Goal: Task Accomplishment & Management: Complete application form

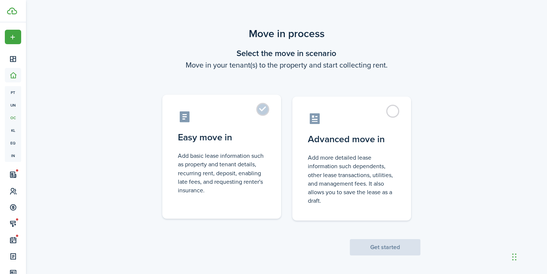
click at [264, 111] on label "Easy move in Add basic lease information such as property and tenant details, r…" at bounding box center [221, 157] width 119 height 124
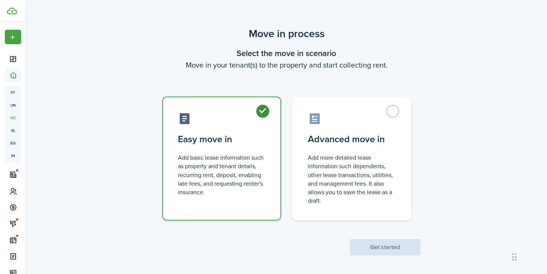
radio input "true"
click at [264, 111] on label "Easy move in Add basic lease information such as property and tenant details, r…" at bounding box center [221, 159] width 119 height 124
click at [367, 241] on button "Get started" at bounding box center [385, 247] width 71 height 16
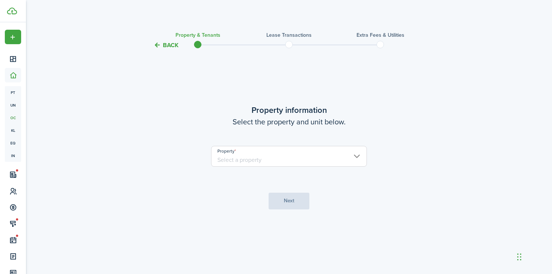
click at [297, 160] on input "Property" at bounding box center [289, 156] width 156 height 21
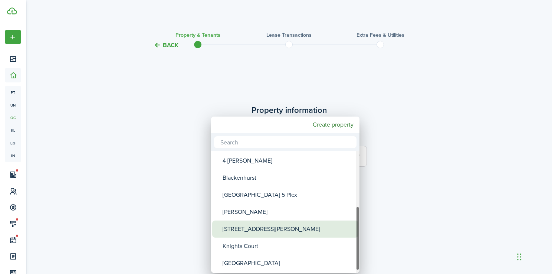
click at [259, 233] on div "[STREET_ADDRESS][PERSON_NAME]" at bounding box center [288, 229] width 131 height 17
type input "[STREET_ADDRESS][PERSON_NAME]"
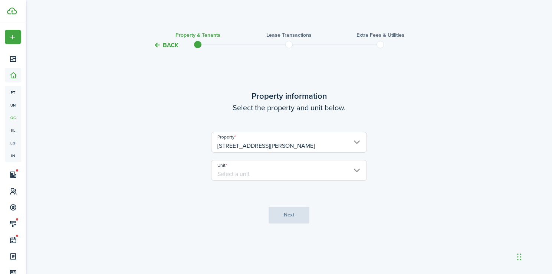
click at [280, 176] on input "Unit" at bounding box center [289, 170] width 156 height 21
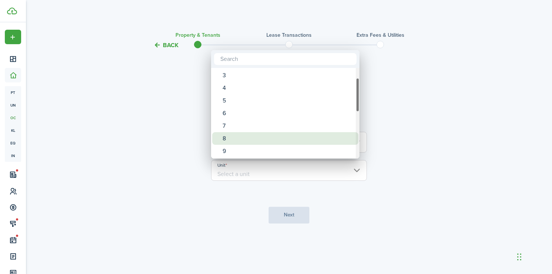
click at [236, 138] on div "8" at bounding box center [288, 138] width 131 height 13
type input "8"
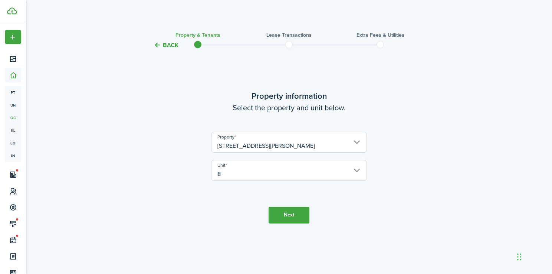
click at [301, 211] on button "Next" at bounding box center [289, 215] width 41 height 17
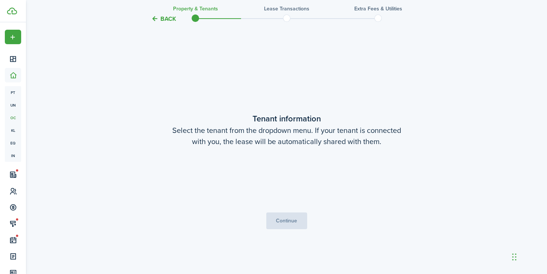
scroll to position [224, 0]
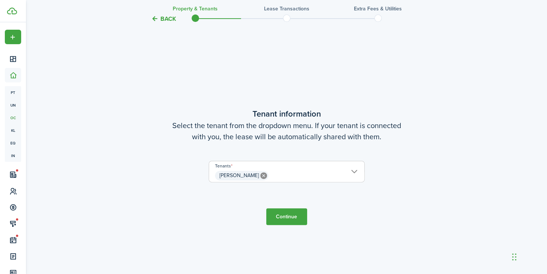
click at [301, 211] on button "Continue" at bounding box center [286, 216] width 41 height 17
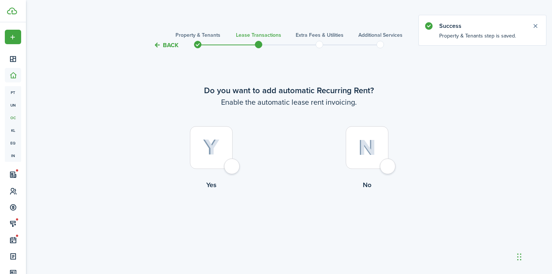
click at [384, 167] on div at bounding box center [367, 147] width 43 height 43
radio input "true"
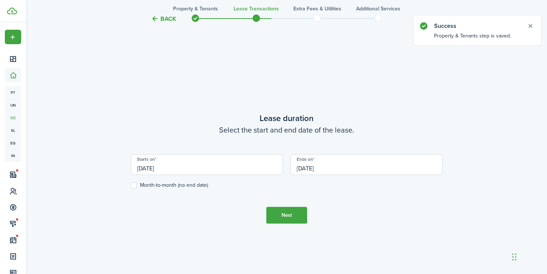
scroll to position [224, 0]
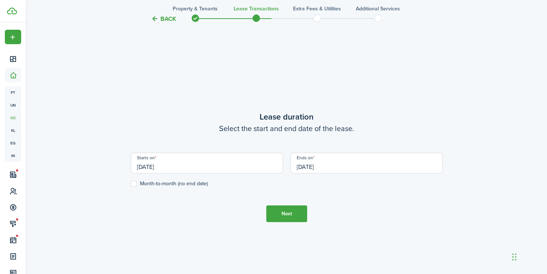
click at [206, 169] on input "[DATE]" at bounding box center [207, 163] width 152 height 21
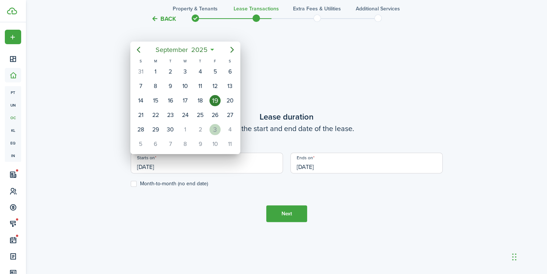
click at [214, 125] on div "3" at bounding box center [214, 129] width 11 height 11
type input "[DATE]"
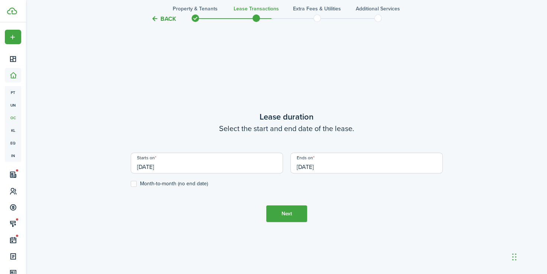
scroll to position [0, 0]
click at [332, 167] on input "[DATE]" at bounding box center [366, 163] width 152 height 21
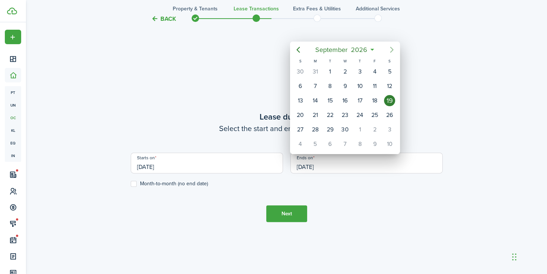
click at [388, 49] on icon "Next page" at bounding box center [391, 49] width 9 height 9
click at [388, 127] on div "31" at bounding box center [389, 129] width 11 height 11
type input "[DATE]"
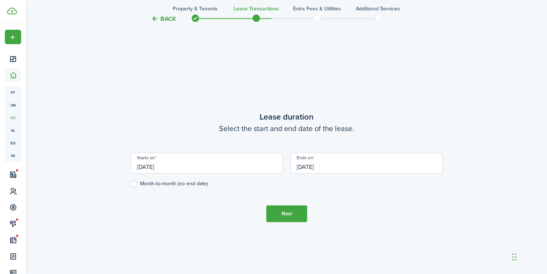
click at [293, 210] on button "Next" at bounding box center [286, 213] width 41 height 17
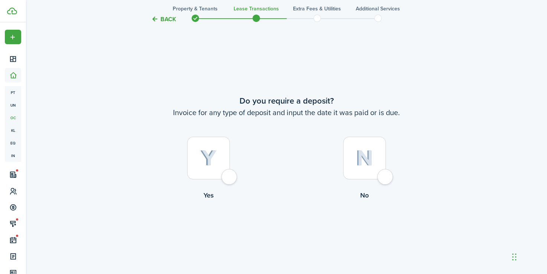
scroll to position [499, 0]
click at [230, 176] on div at bounding box center [208, 156] width 43 height 43
radio input "true"
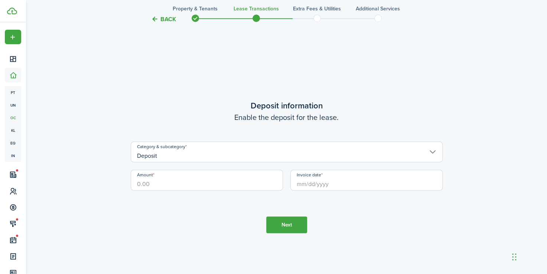
scroll to position [773, 0]
click at [214, 185] on input "Amount" at bounding box center [207, 179] width 152 height 21
click at [343, 185] on input "Invoice date" at bounding box center [366, 179] width 152 height 21
type input "$600.00"
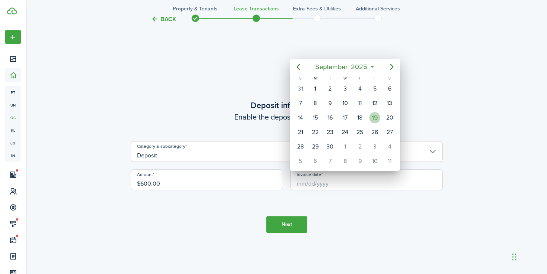
click at [373, 117] on div "19" at bounding box center [374, 117] width 11 height 11
type input "[DATE]"
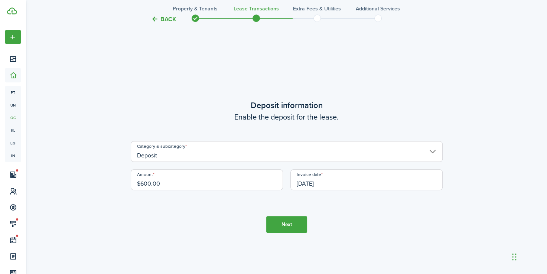
click at [298, 224] on button "Next" at bounding box center [286, 224] width 41 height 17
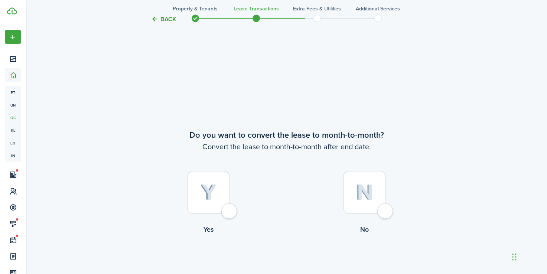
scroll to position [1047, 0]
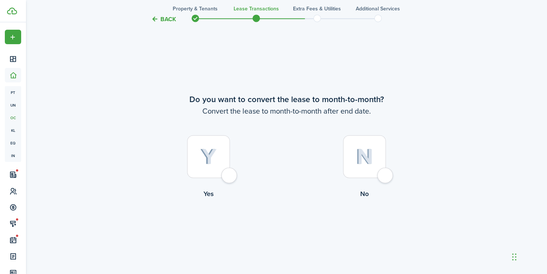
click at [381, 171] on div at bounding box center [364, 156] width 43 height 43
radio input "true"
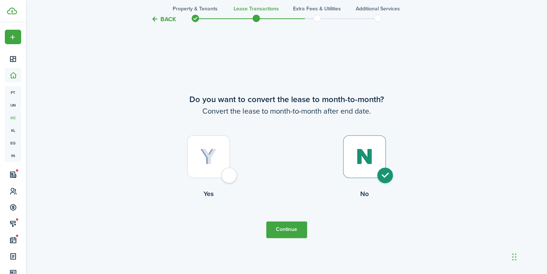
click at [291, 228] on button "Continue" at bounding box center [286, 229] width 41 height 17
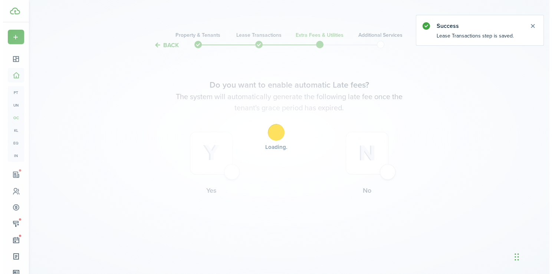
scroll to position [0, 0]
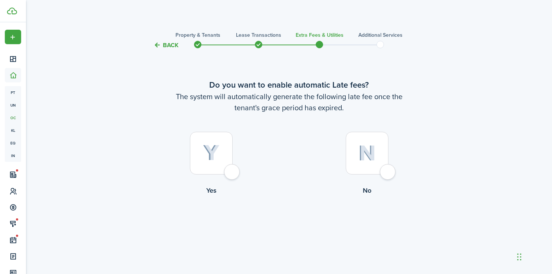
click at [386, 172] on div at bounding box center [367, 153] width 43 height 43
radio input "true"
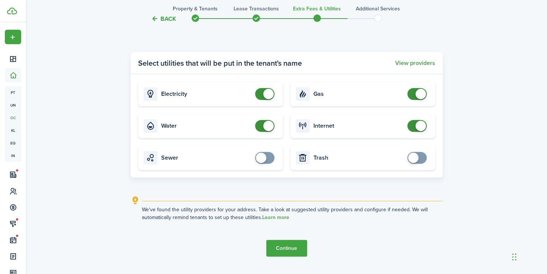
scroll to position [281, 0]
checkbox input "false"
click at [270, 128] on span at bounding box center [268, 126] width 10 height 10
checkbox input "false"
click at [421, 91] on span at bounding box center [420, 94] width 10 height 10
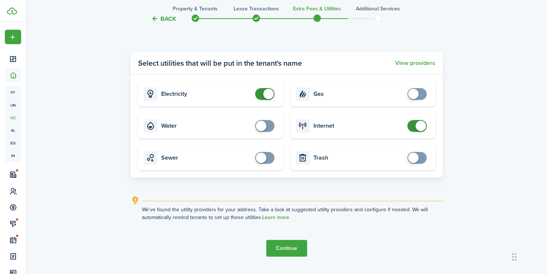
click at [284, 246] on button "Continue" at bounding box center [286, 248] width 41 height 17
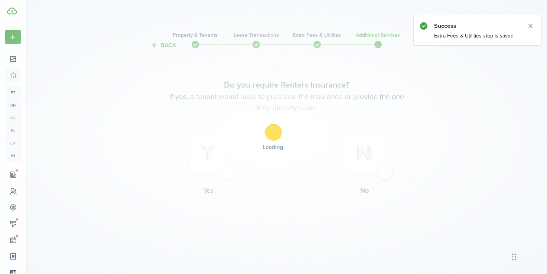
scroll to position [0, 0]
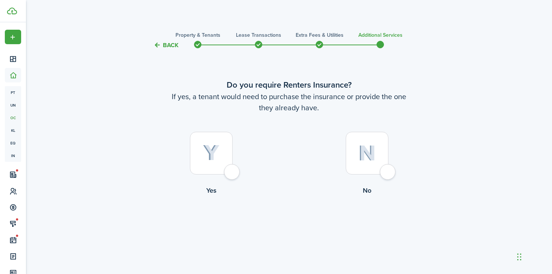
click at [389, 168] on div at bounding box center [367, 153] width 43 height 43
radio input "true"
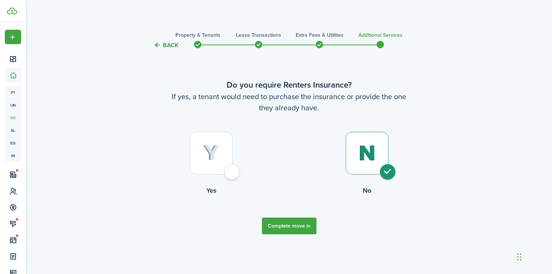
click at [295, 226] on button "Complete move in" at bounding box center [289, 226] width 55 height 17
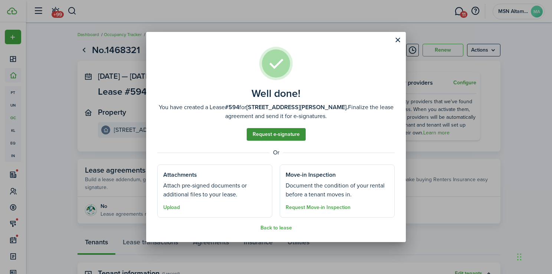
click at [278, 135] on link "Request e-signature" at bounding box center [276, 134] width 59 height 13
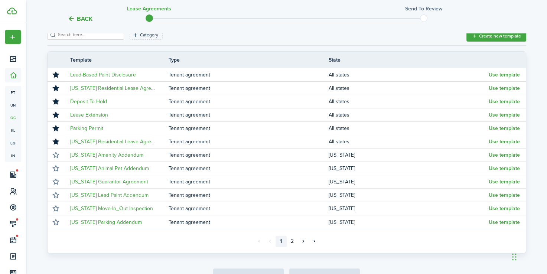
scroll to position [114, 0]
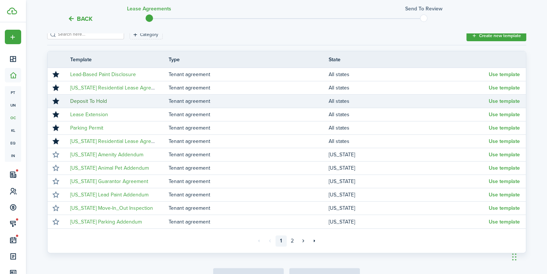
click at [80, 101] on link "Deposit To Hold" at bounding box center [88, 101] width 37 height 8
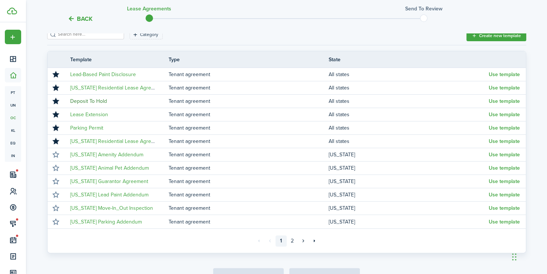
scroll to position [0, 0]
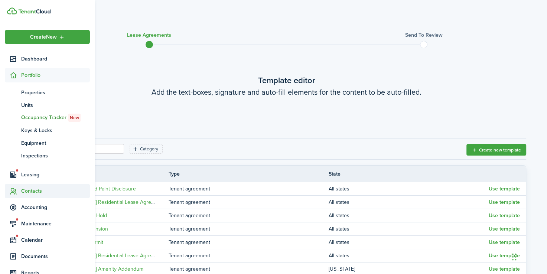
click at [33, 191] on span "Contacts" at bounding box center [55, 191] width 69 height 8
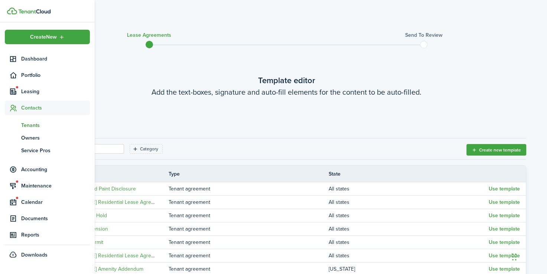
click at [26, 126] on span "Tenants" at bounding box center [55, 125] width 69 height 8
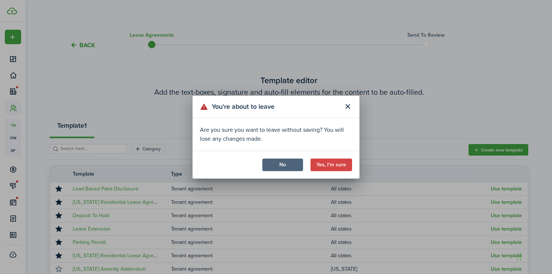
click at [290, 159] on button "No" at bounding box center [282, 165] width 41 height 13
